Goal: Find contact information: Find contact information

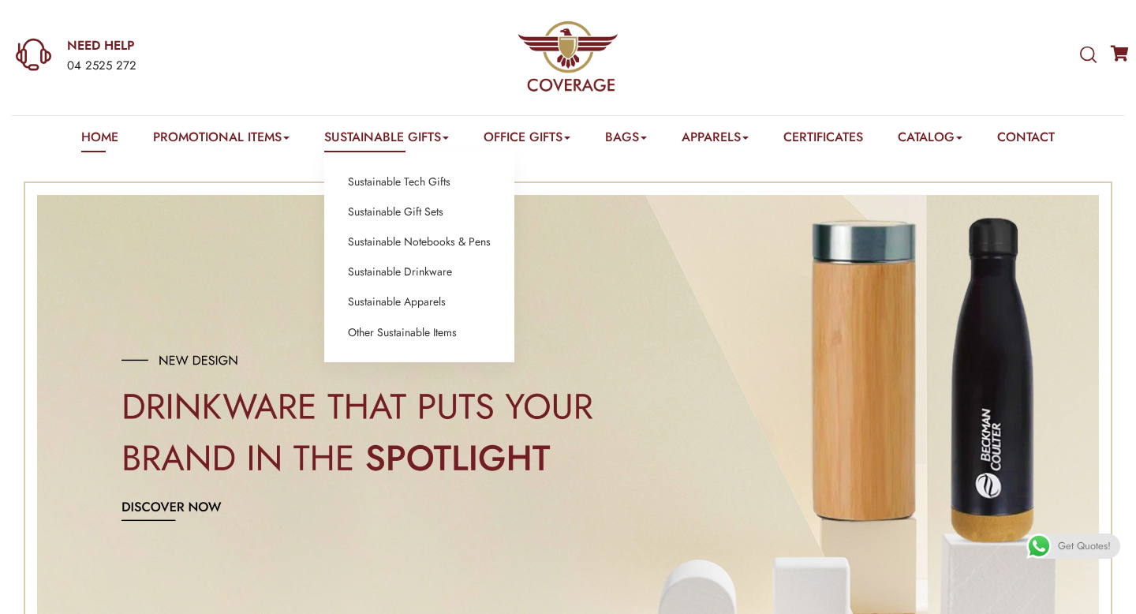
scroll to position [43, 0]
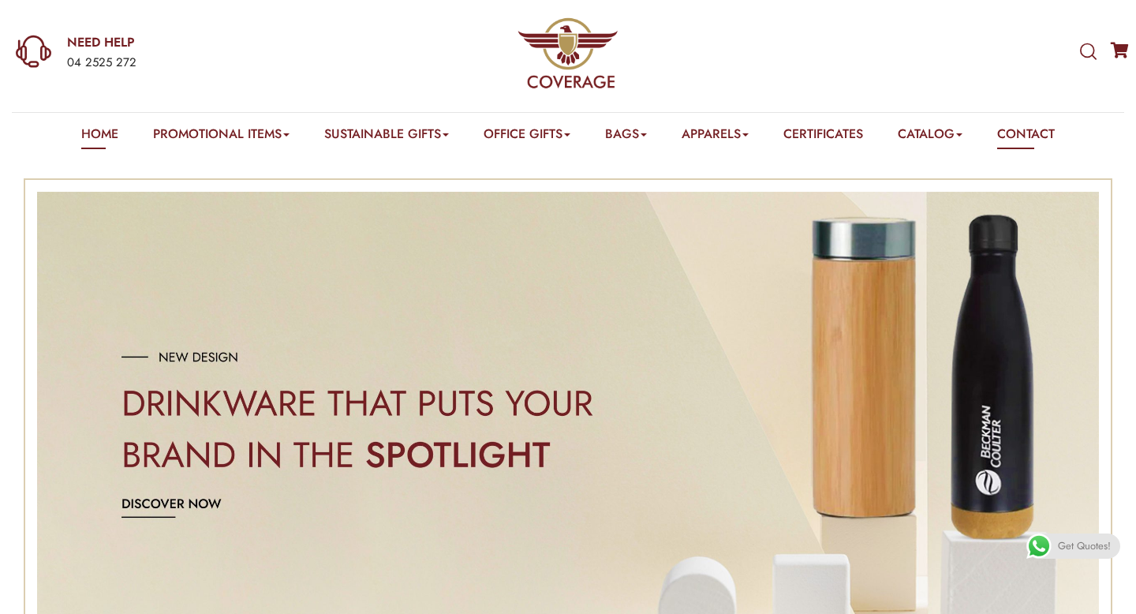
click at [1031, 133] on link "Contact" at bounding box center [1026, 137] width 58 height 24
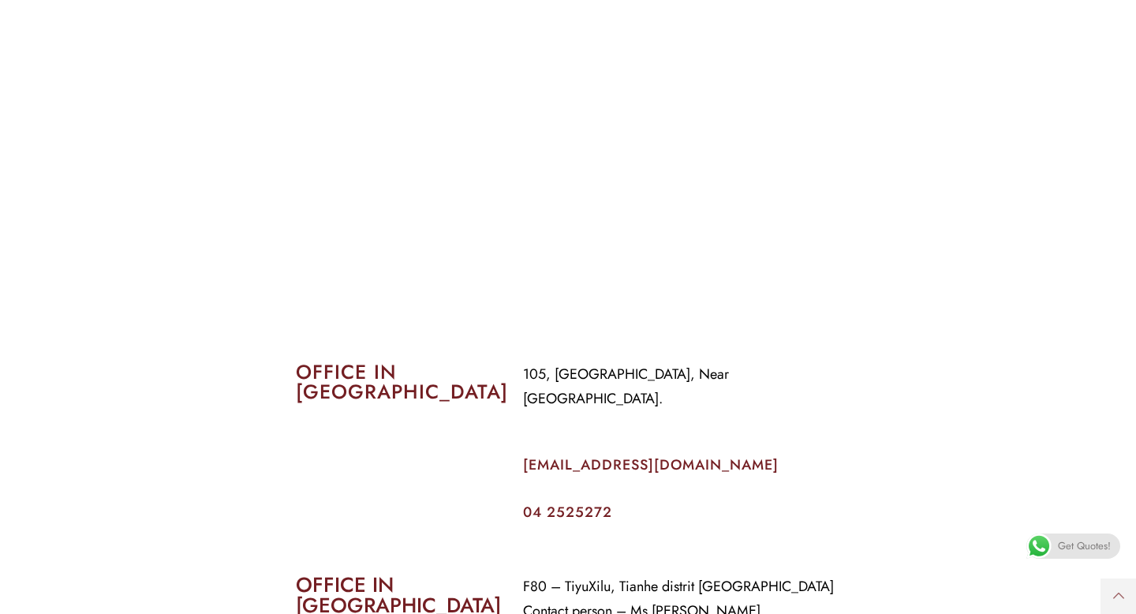
scroll to position [544, 0]
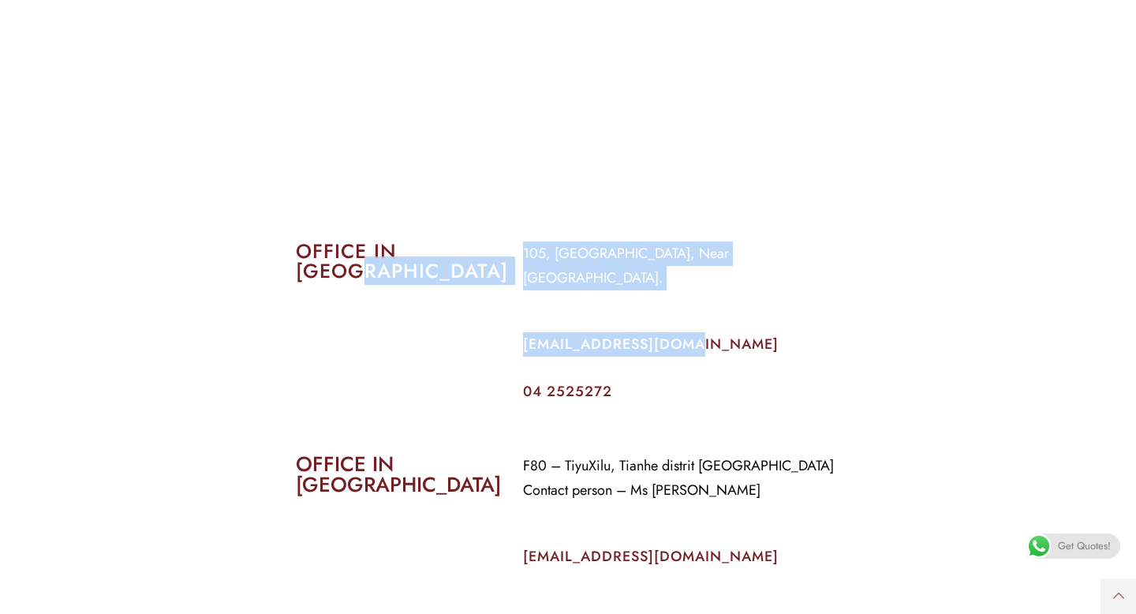
drag, startPoint x: 689, startPoint y: 324, endPoint x: 510, endPoint y: 320, distance: 179.2
click at [510, 320] on div "OFFICE IN [GEOGRAPHIC_DATA] 105, [GEOGRAPHIC_DATA], Near [GEOGRAPHIC_DATA]. [EM…" at bounding box center [568, 320] width 568 height 181
click at [782, 332] on p "[EMAIL_ADDRESS][DOMAIN_NAME]" at bounding box center [681, 344] width 317 height 24
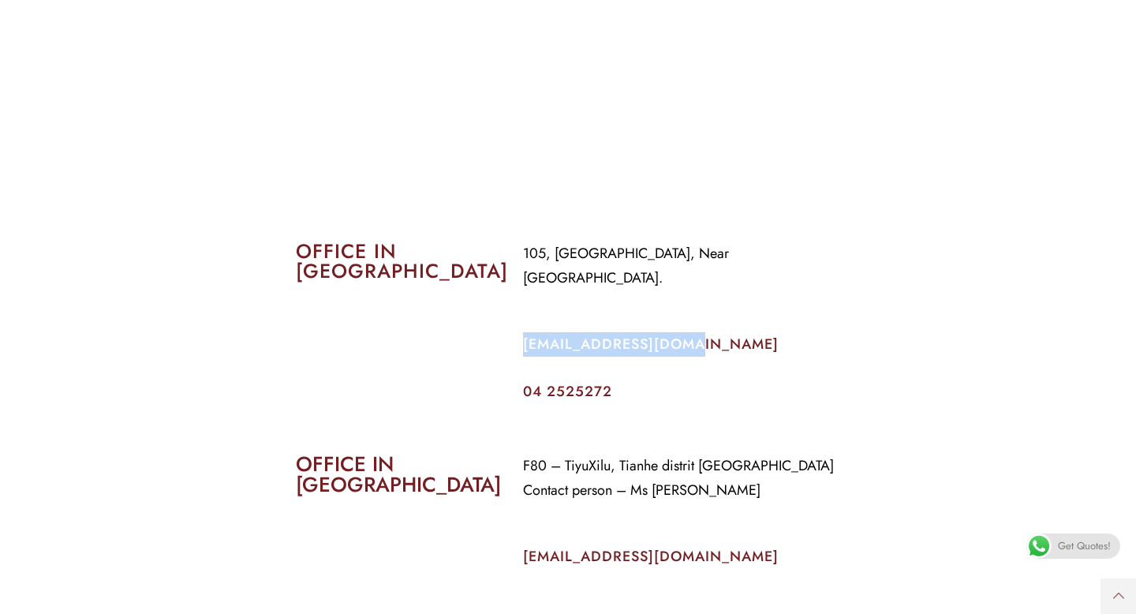
drag, startPoint x: 664, startPoint y: 323, endPoint x: 521, endPoint y: 323, distance: 143.6
click at [521, 323] on div "105, [GEOGRAPHIC_DATA], Near [GEOGRAPHIC_DATA]. [EMAIL_ADDRESS][DOMAIN_NAME] 04…" at bounding box center [681, 320] width 341 height 181
copy link "[EMAIL_ADDRESS][DOMAIN_NAME]"
